Goal: Task Accomplishment & Management: Manage account settings

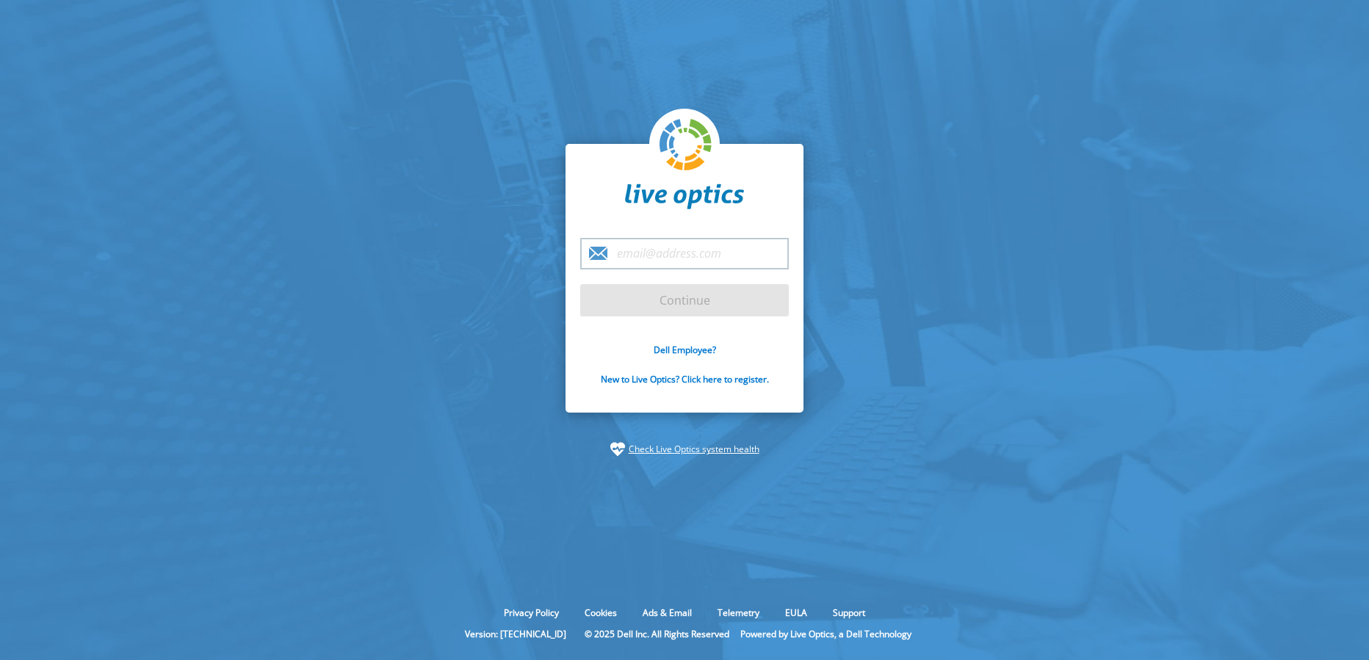
click at [714, 256] on input "email" at bounding box center [684, 254] width 209 height 32
type input "William.Cauffman@dell.com"
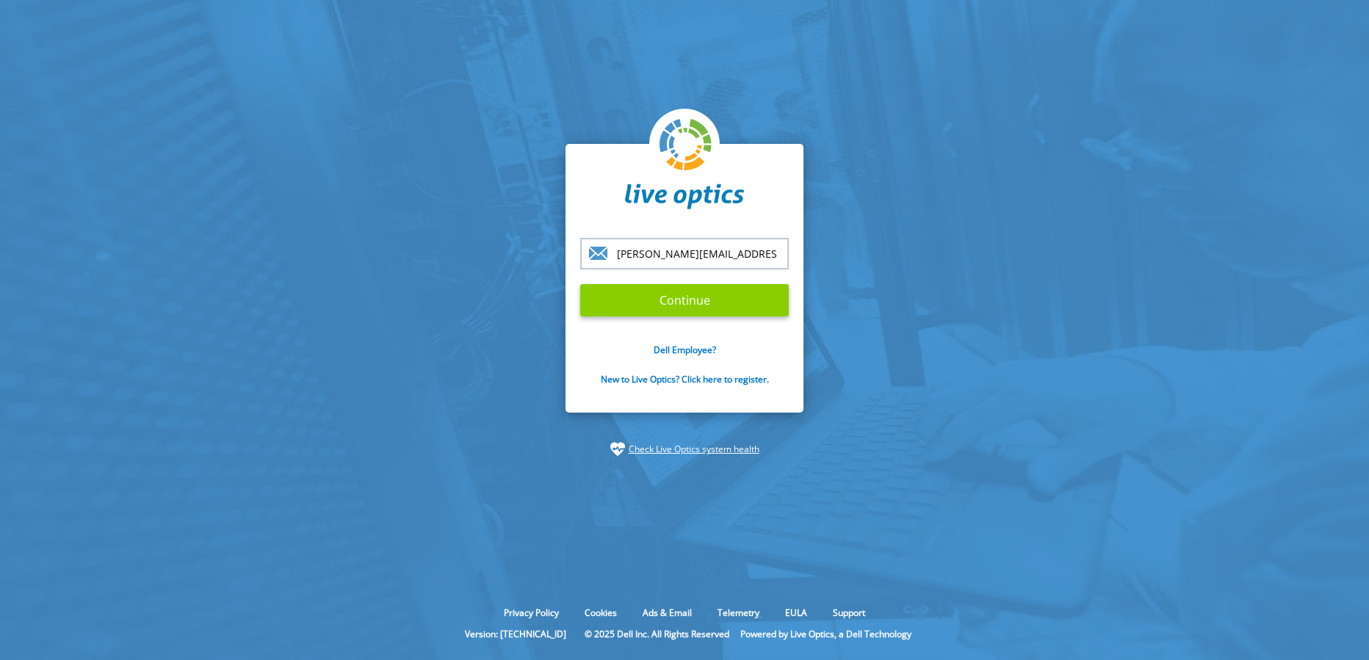
click at [696, 299] on input "Continue" at bounding box center [684, 300] width 209 height 32
